Goal: Information Seeking & Learning: Check status

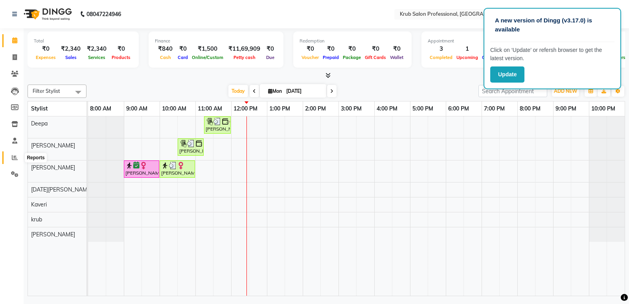
click at [11, 156] on span at bounding box center [15, 157] width 14 height 9
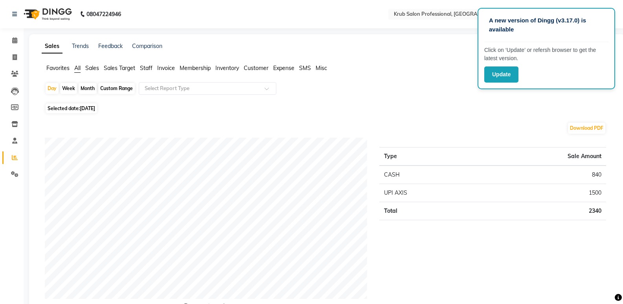
click at [120, 86] on div "Custom Range" at bounding box center [116, 88] width 37 height 11
select select "9"
select select "2025"
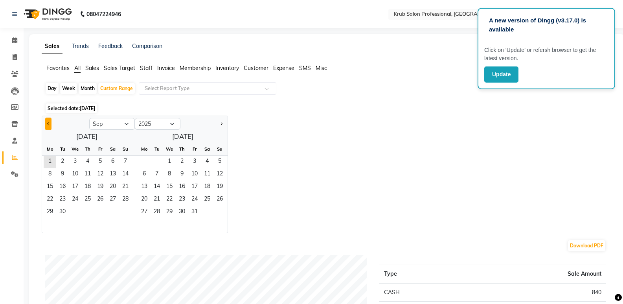
click at [49, 123] on span "Previous month" at bounding box center [48, 123] width 3 height 3
select select "8"
click at [125, 172] on span "10" at bounding box center [125, 174] width 13 height 13
click at [156, 210] on span "30" at bounding box center [157, 212] width 13 height 13
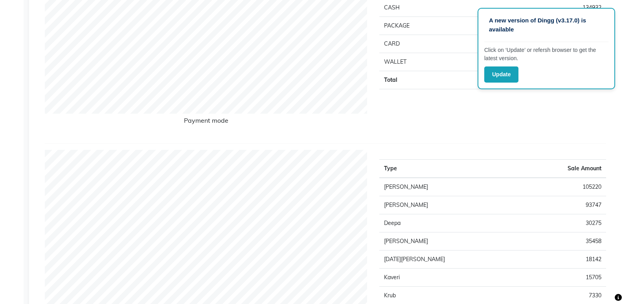
scroll to position [188, 0]
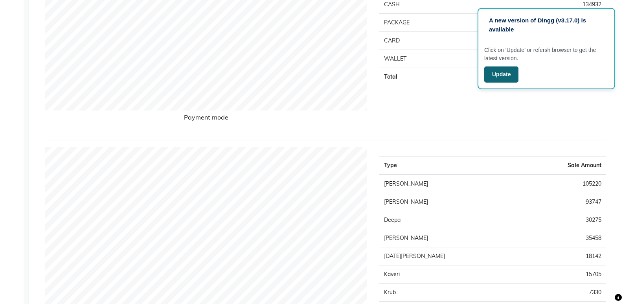
click at [502, 78] on button "Update" at bounding box center [501, 74] width 34 height 16
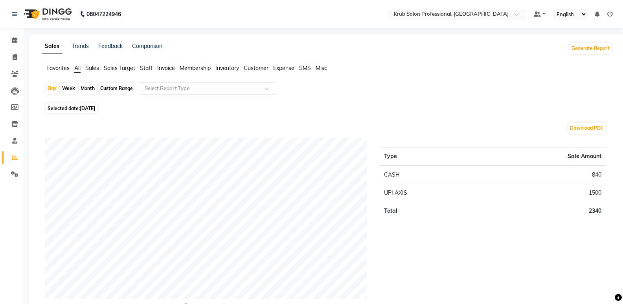
click at [115, 85] on div "Custom Range" at bounding box center [116, 88] width 37 height 11
select select "9"
select select "2025"
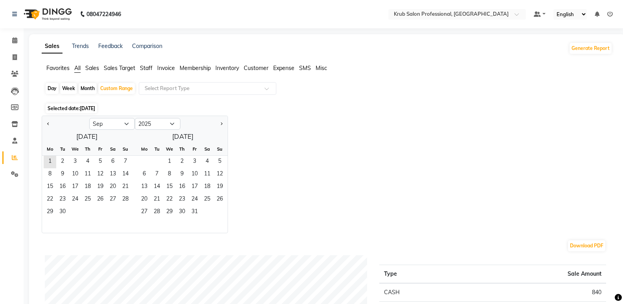
click at [87, 86] on div "Month" at bounding box center [88, 88] width 18 height 11
select select "9"
select select "2025"
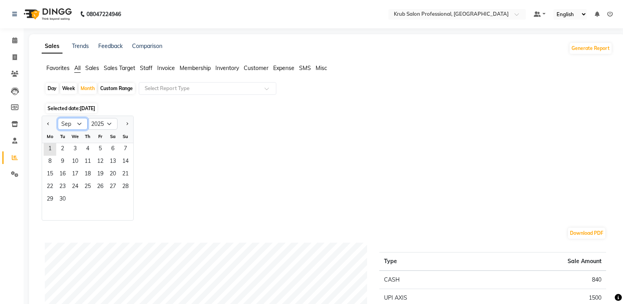
click at [79, 122] on select "Jan Feb Mar Apr May Jun [DATE] Aug Sep Oct Nov Dec" at bounding box center [73, 124] width 30 height 12
select select "8"
click at [58, 118] on select "Jan Feb Mar Apr May Jun [DATE] Aug Sep Oct Nov Dec" at bounding box center [73, 124] width 30 height 12
click at [99, 145] on span "1" at bounding box center [100, 149] width 13 height 13
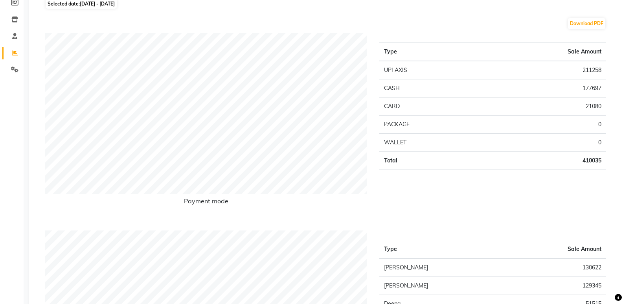
scroll to position [94, 0]
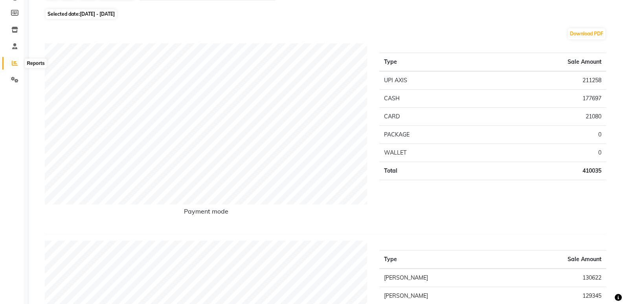
click at [16, 61] on icon at bounding box center [15, 63] width 6 height 6
click at [13, 65] on icon at bounding box center [15, 63] width 6 height 6
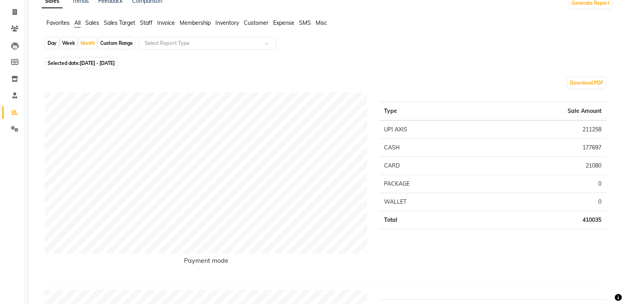
scroll to position [0, 0]
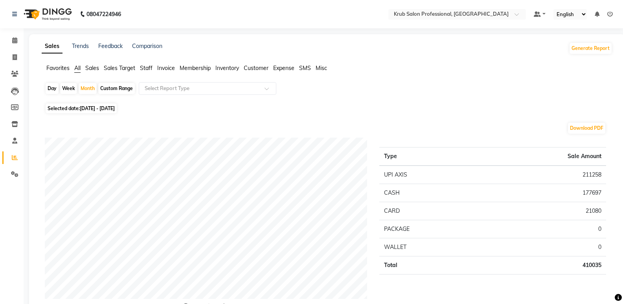
click at [108, 88] on div "Custom Range" at bounding box center [116, 88] width 37 height 11
select select "8"
select select "2025"
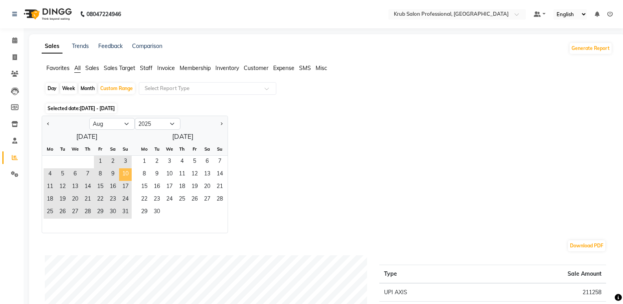
click at [125, 173] on span "10" at bounding box center [125, 174] width 13 height 13
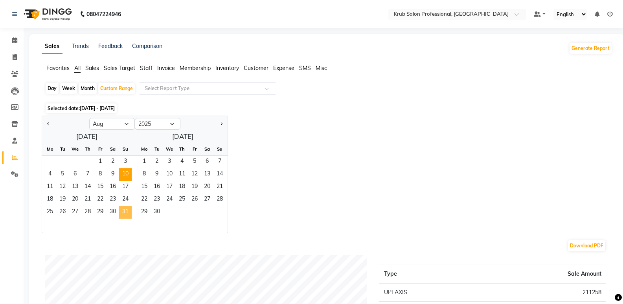
click at [125, 210] on span "31" at bounding box center [125, 212] width 13 height 13
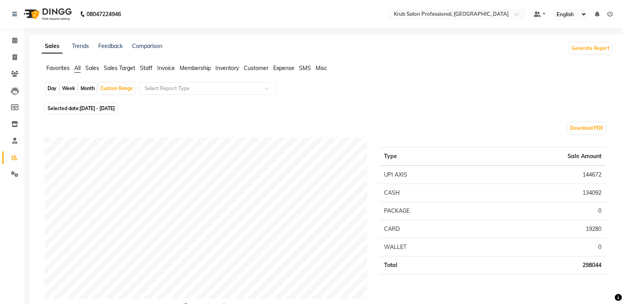
drag, startPoint x: 87, startPoint y: 87, endPoint x: 92, endPoint y: 92, distance: 6.4
click at [87, 88] on div "Month" at bounding box center [88, 88] width 18 height 11
select select "8"
select select "2025"
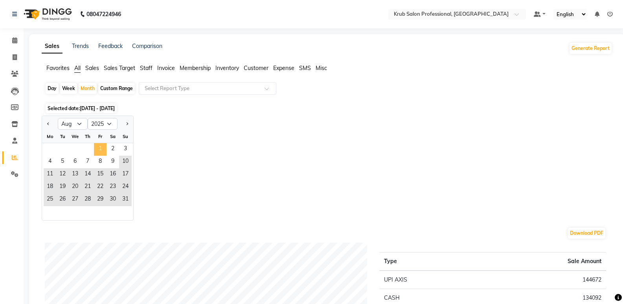
click at [101, 148] on span "1" at bounding box center [100, 149] width 13 height 13
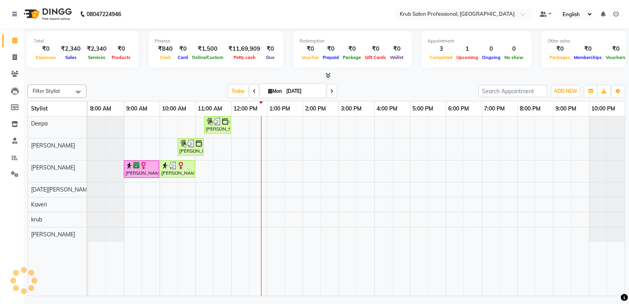
click at [294, 91] on input "[DATE]" at bounding box center [303, 91] width 39 height 12
select select "9"
select select "2025"
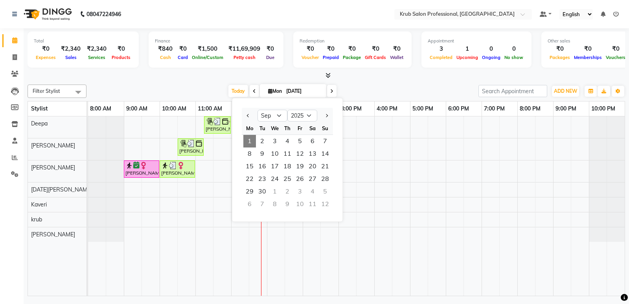
click at [289, 90] on input "[DATE]" at bounding box center [303, 91] width 39 height 12
